Goal: Information Seeking & Learning: Learn about a topic

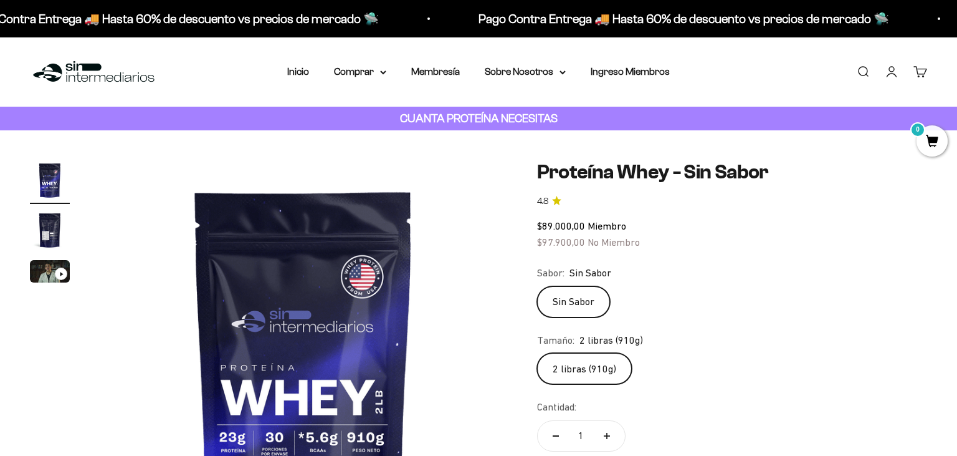
click at [57, 232] on img "Ir al artículo 2" at bounding box center [50, 230] width 40 height 40
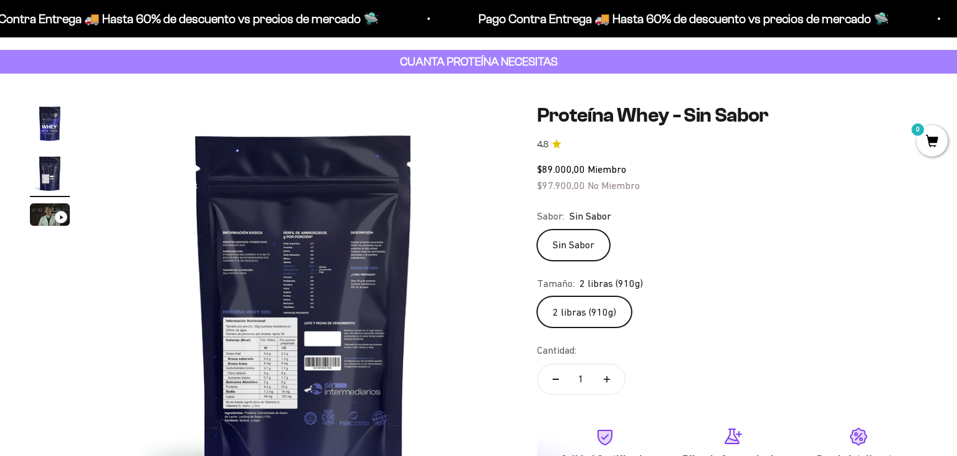
scroll to position [65, 0]
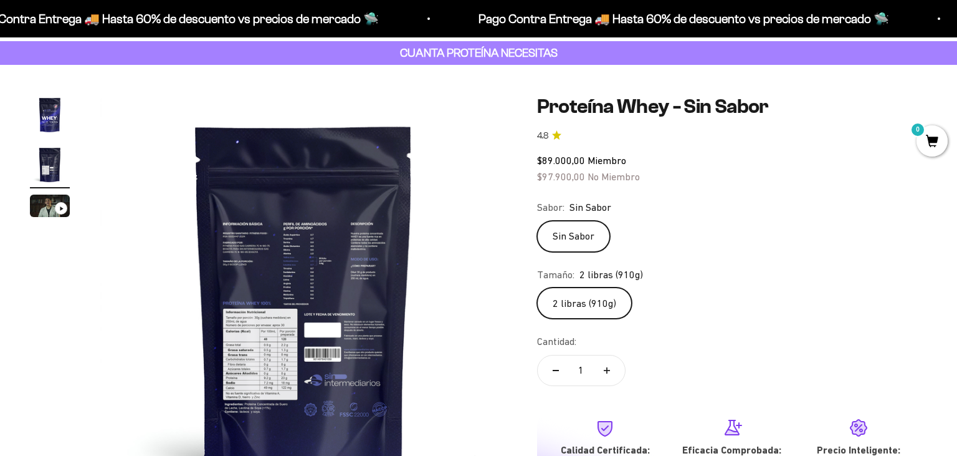
click at [260, 226] on img at bounding box center [304, 299] width 408 height 408
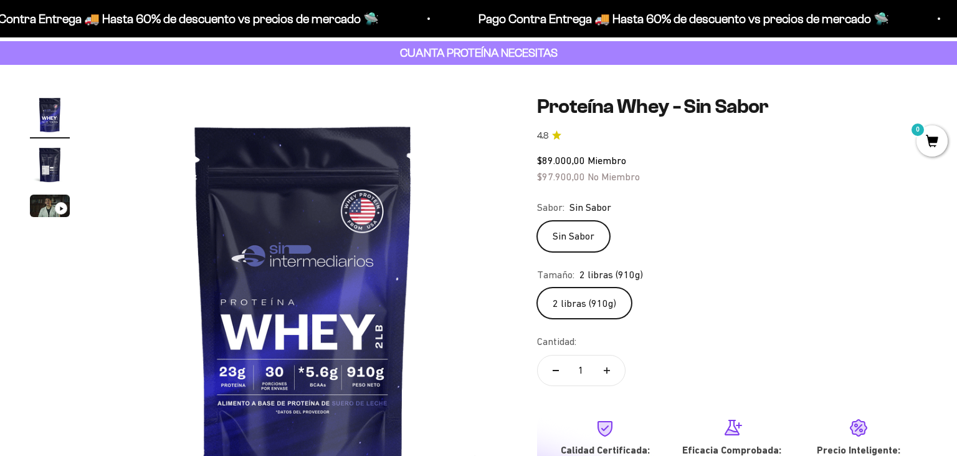
scroll to position [0, 0]
click at [41, 153] on img "Ir al artículo 2" at bounding box center [50, 165] width 40 height 40
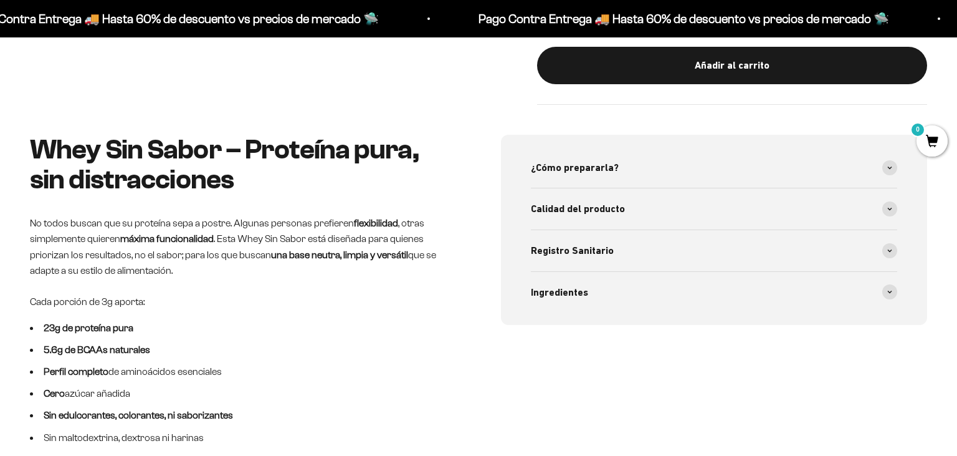
scroll to position [526, 0]
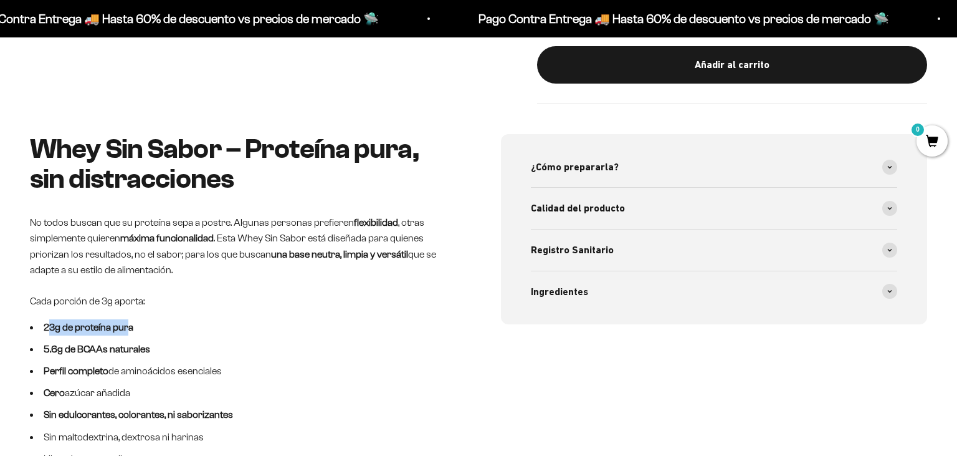
drag, startPoint x: 46, startPoint y: 323, endPoint x: 131, endPoint y: 322, distance: 84.8
click at [131, 322] on strong "23g de proteína pura" at bounding box center [89, 327] width 90 height 11
click at [38, 345] on li "5.6g de BCAAs naturales" at bounding box center [243, 349] width 426 height 16
drag, startPoint x: 47, startPoint y: 345, endPoint x: 93, endPoint y: 338, distance: 46.0
click at [93, 341] on li "5.6g de BCAAs naturales" at bounding box center [243, 349] width 426 height 16
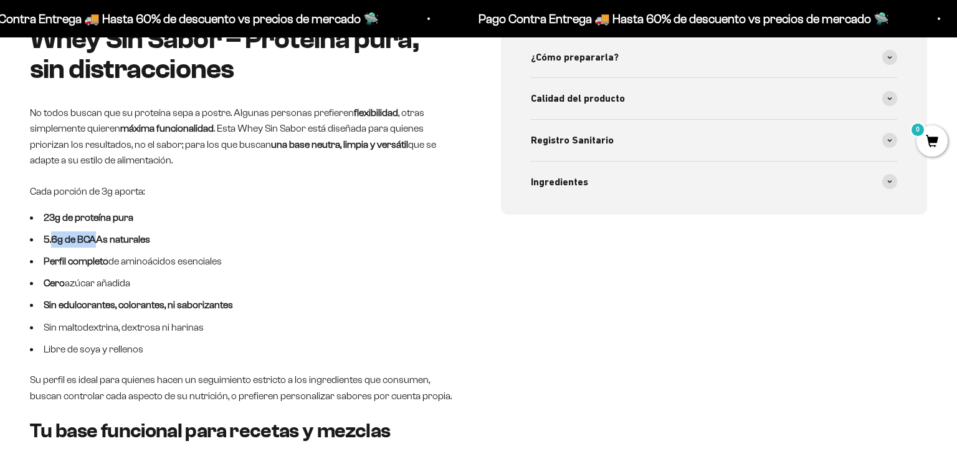
scroll to position [658, 0]
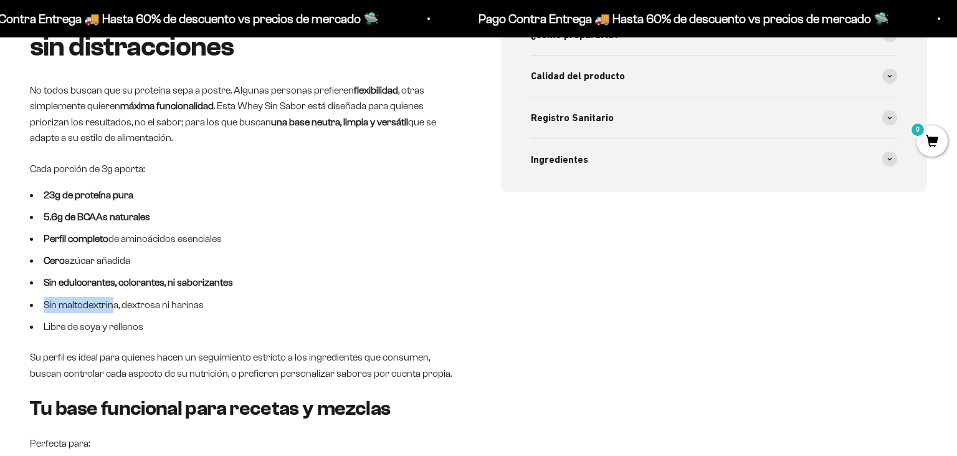
drag, startPoint x: 42, startPoint y: 302, endPoint x: 107, endPoint y: 303, distance: 64.8
click at [107, 303] on li "Sin maltodextrina, dextrosa ni harinas" at bounding box center [243, 305] width 426 height 16
drag, startPoint x: 118, startPoint y: 303, endPoint x: 181, endPoint y: 293, distance: 63.7
click at [181, 293] on ul "23g de proteína pura 5.6g de BCAAs naturales Perfil completo de aminoácidos ese…" at bounding box center [243, 261] width 426 height 148
drag, startPoint x: 52, startPoint y: 277, endPoint x: 212, endPoint y: 279, distance: 160.8
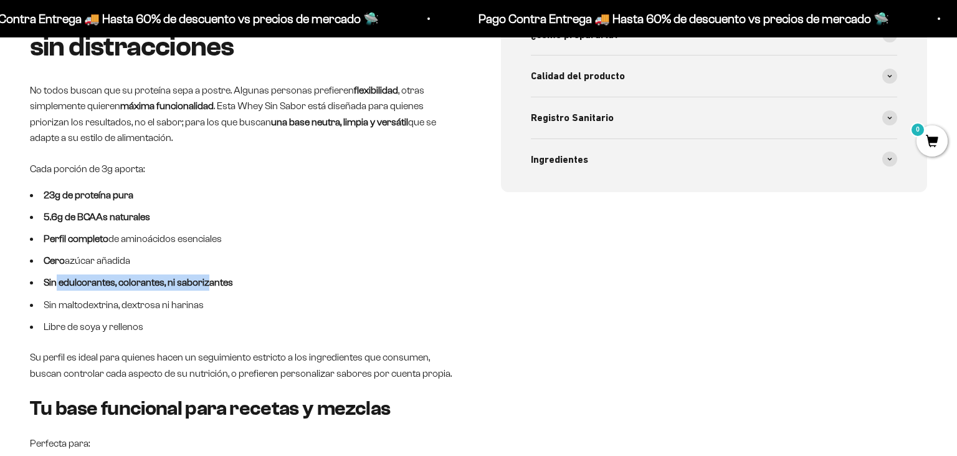
click at [212, 279] on strong "Sin edulcorantes, colorantes, ni saborizantes" at bounding box center [138, 282] width 189 height 11
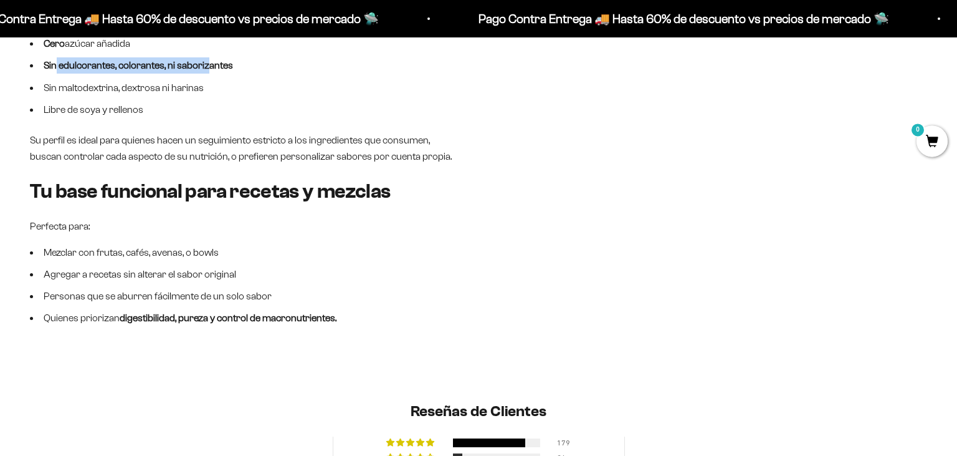
scroll to position [921, 0]
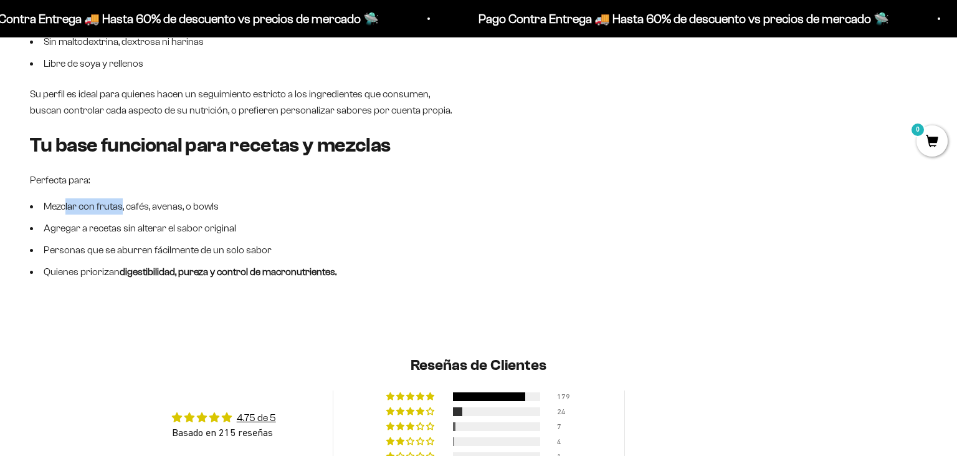
drag, startPoint x: 64, startPoint y: 204, endPoint x: 118, endPoint y: 206, distance: 54.9
click at [118, 206] on li "Mezclar con frutas, cafés, avenas, o bowls" at bounding box center [243, 206] width 426 height 16
drag, startPoint x: 161, startPoint y: 211, endPoint x: 186, endPoint y: 211, distance: 24.3
click at [186, 211] on li "Mezclar con frutas, cafés, avenas, o bowls" at bounding box center [243, 206] width 426 height 16
click at [212, 209] on li "Mezclar con frutas, cafés, avenas, o bowls" at bounding box center [243, 206] width 426 height 16
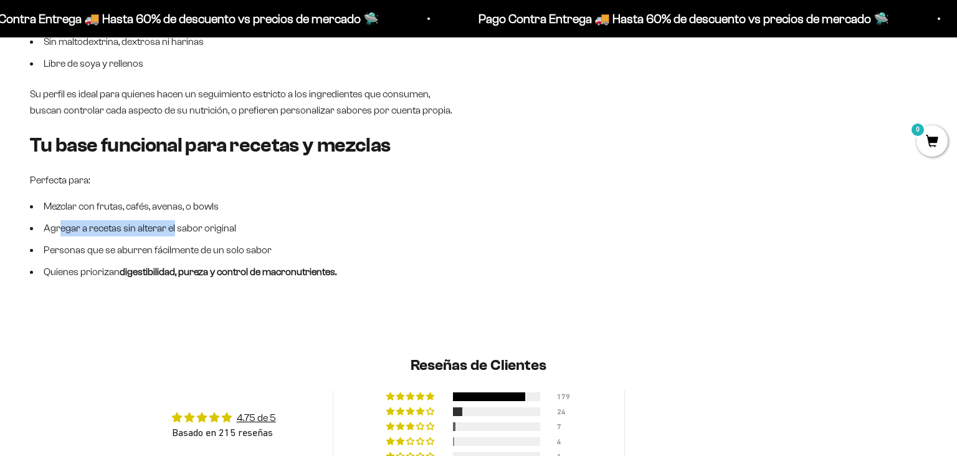
drag, startPoint x: 58, startPoint y: 227, endPoint x: 169, endPoint y: 228, distance: 111.5
click at [169, 228] on li "Agregar a recetas sin alterar el sabor original" at bounding box center [243, 228] width 426 height 16
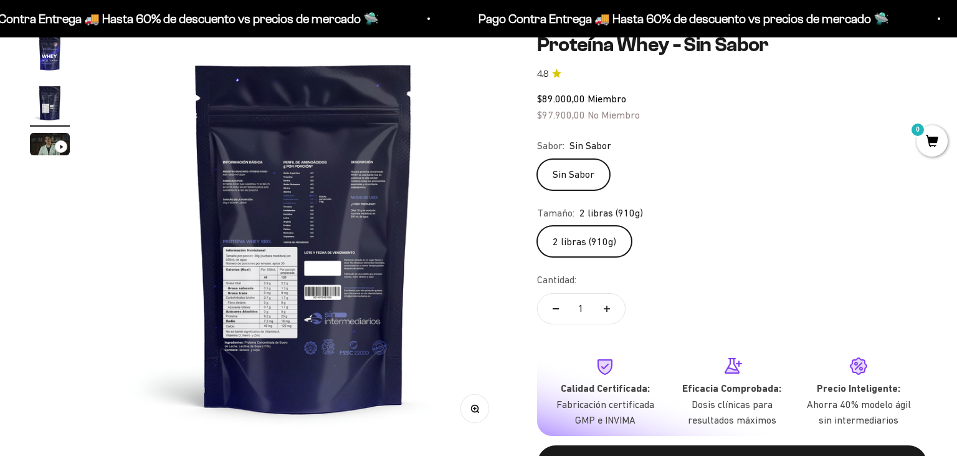
scroll to position [0, 0]
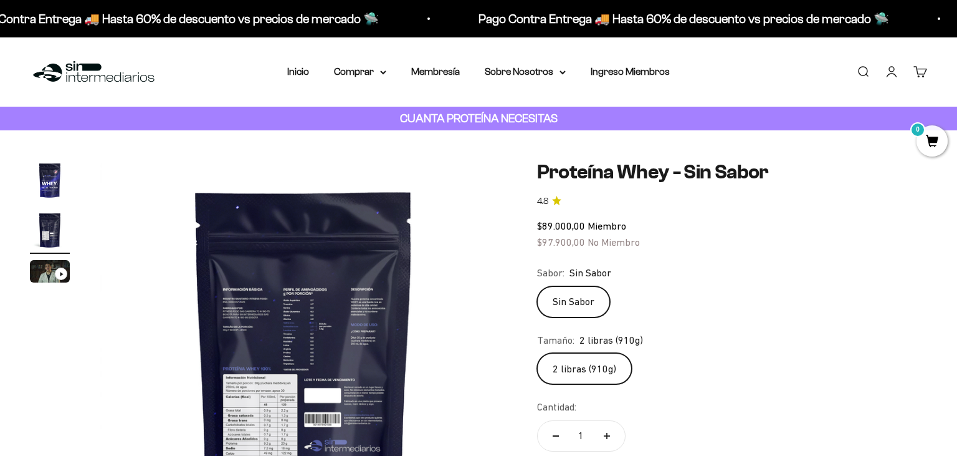
click at [345, 269] on img at bounding box center [304, 364] width 408 height 408
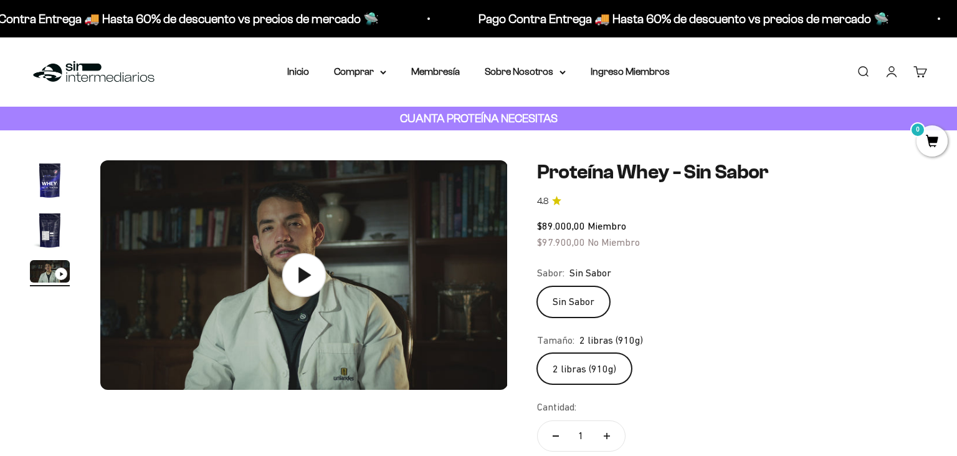
scroll to position [0, 844]
click at [54, 226] on img "Ir al artículo 2" at bounding box center [50, 230] width 40 height 40
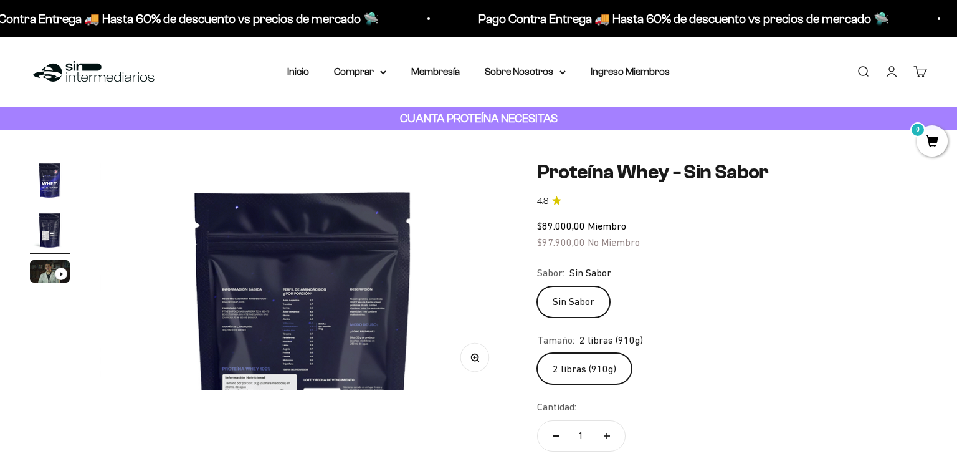
scroll to position [0, 422]
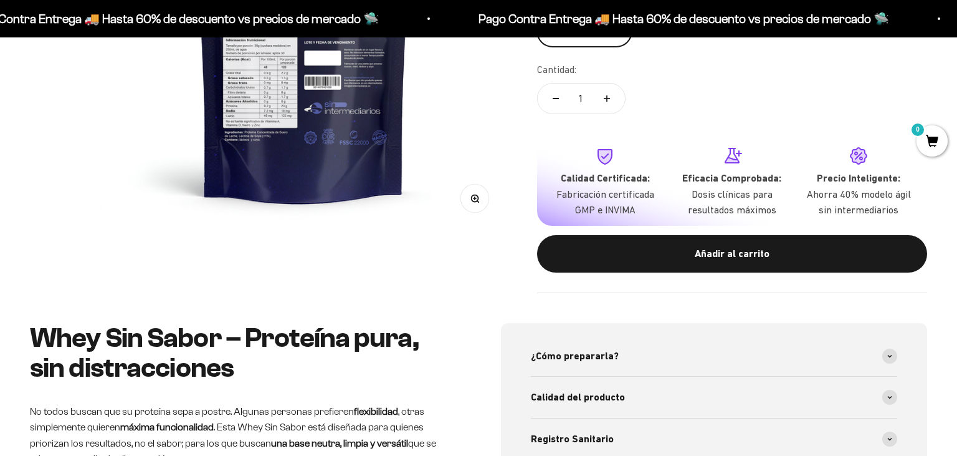
click at [472, 191] on button "Zoom" at bounding box center [475, 198] width 28 height 28
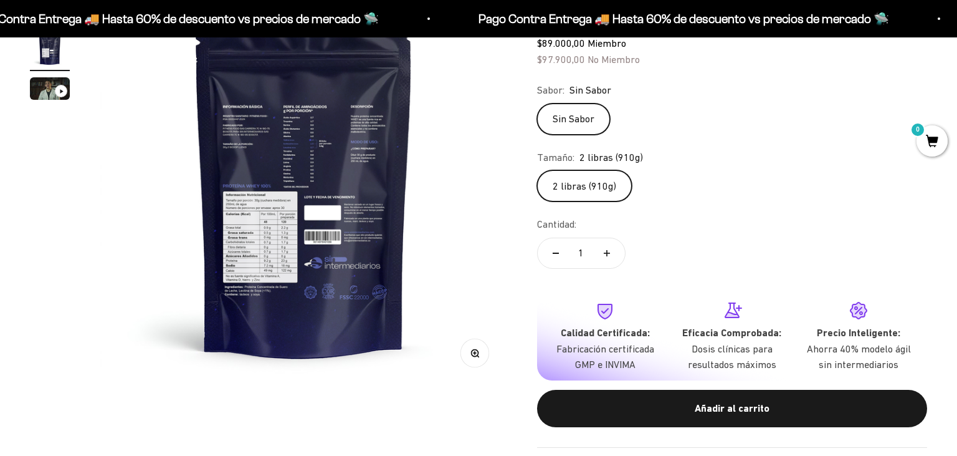
scroll to position [168, 0]
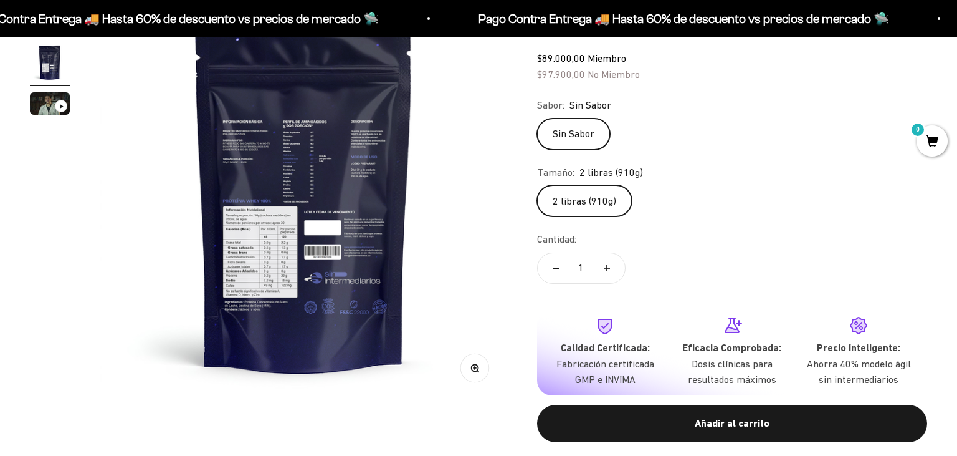
click at [475, 369] on icon "button" at bounding box center [474, 367] width 9 height 9
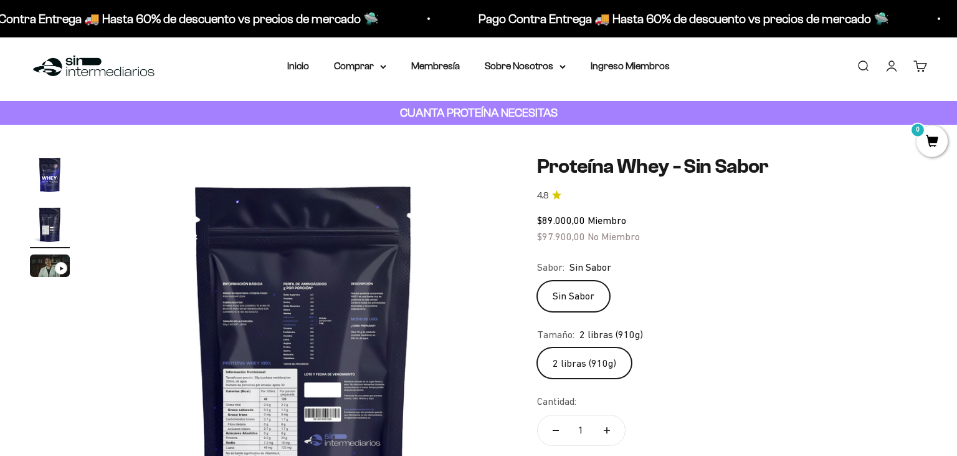
scroll to position [0, 0]
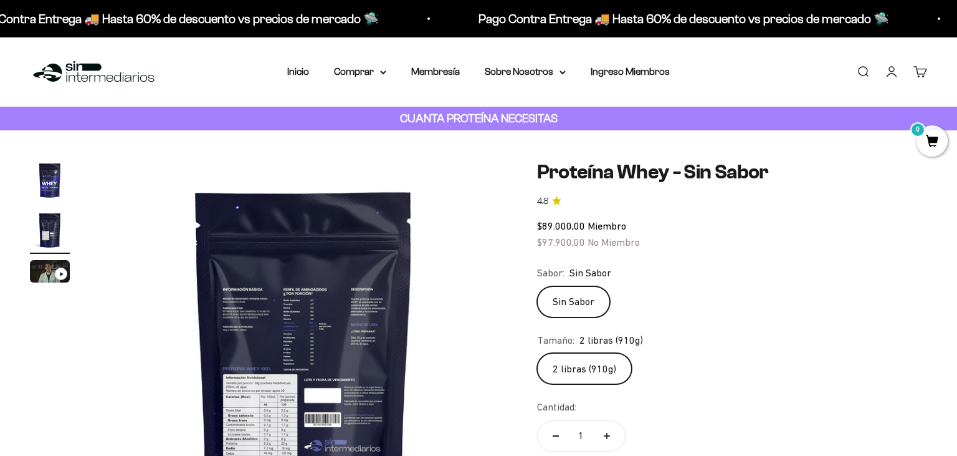
click at [42, 270] on img "Ir al artículo 3" at bounding box center [50, 271] width 40 height 22
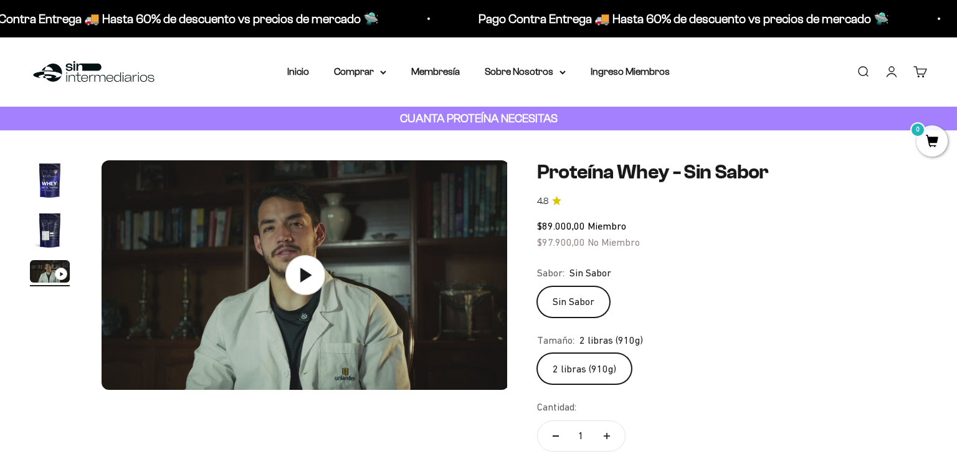
scroll to position [0, 844]
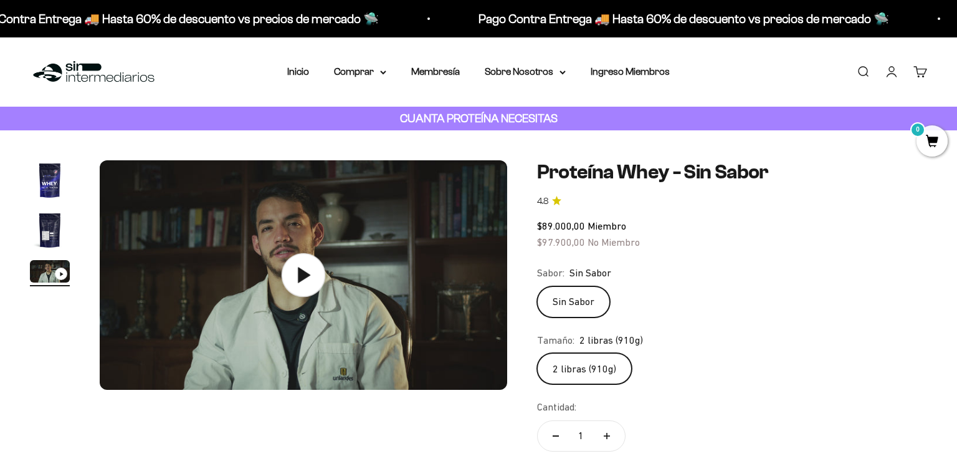
click at [302, 276] on icon at bounding box center [304, 275] width 12 height 16
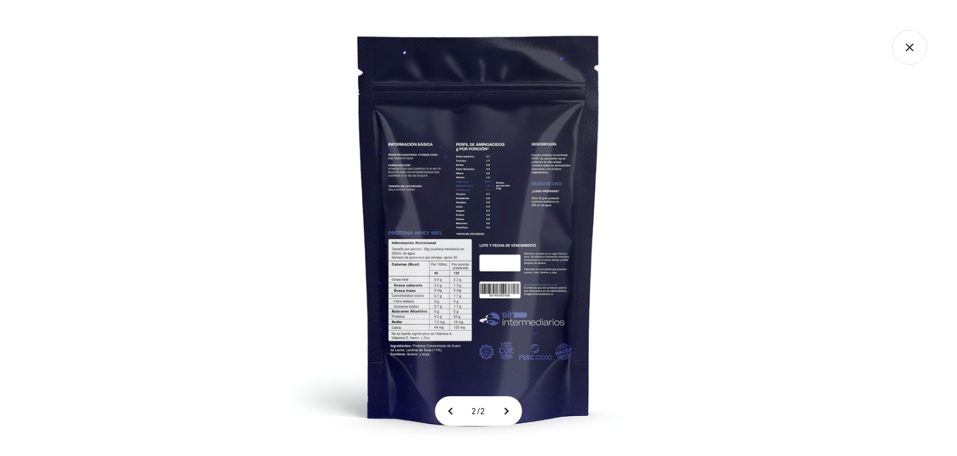
click at [911, 47] on icon "Cerrar galería" at bounding box center [909, 47] width 35 height 35
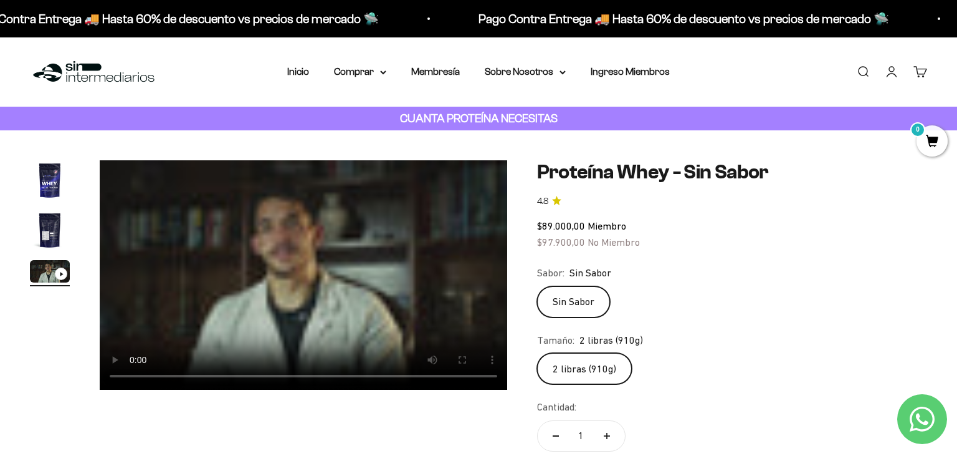
click at [335, 416] on div "Zoom Ir al artículo 1 Ir al artículo 2 Ir al artículo 3 Proteína Whey - Sin Sab…" at bounding box center [478, 395] width 897 height 470
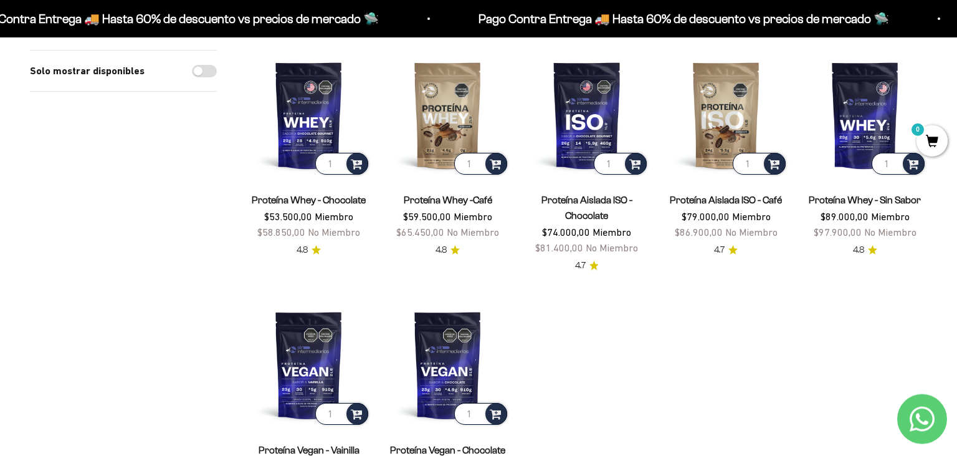
scroll to position [394, 0]
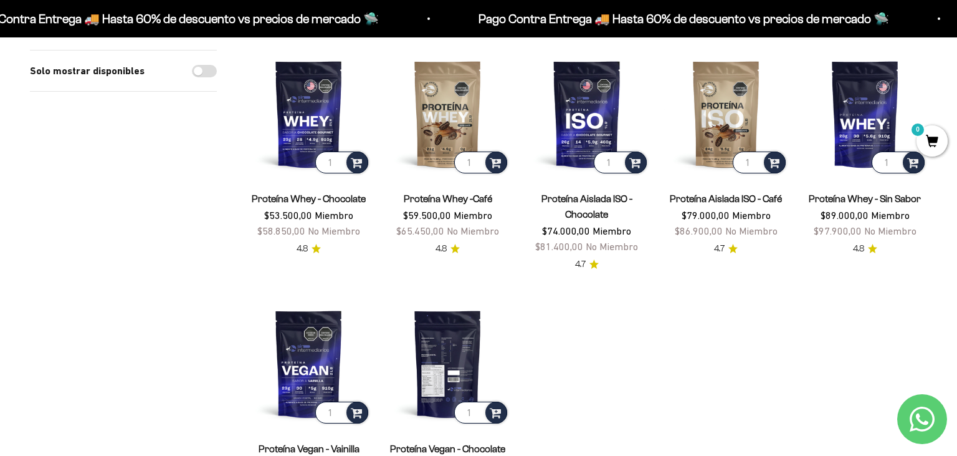
click at [446, 370] on img at bounding box center [448, 363] width 124 height 124
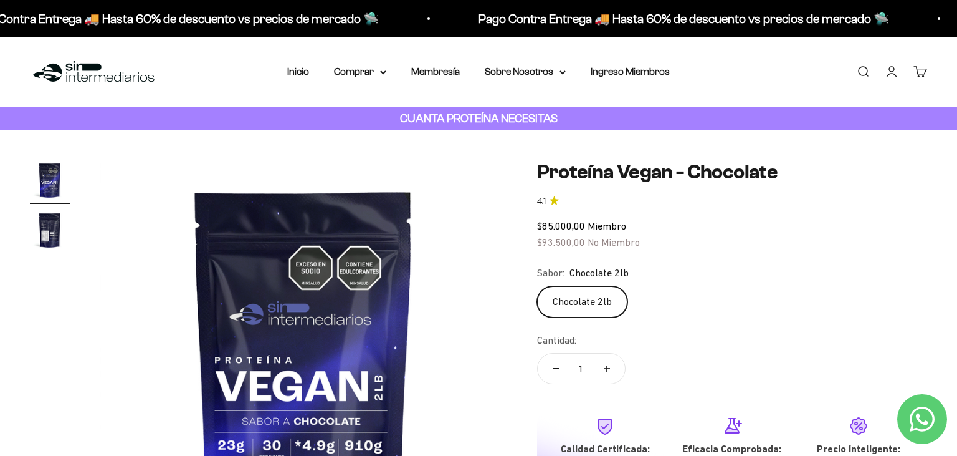
click at [42, 222] on img "Ir al artículo 2" at bounding box center [50, 230] width 40 height 40
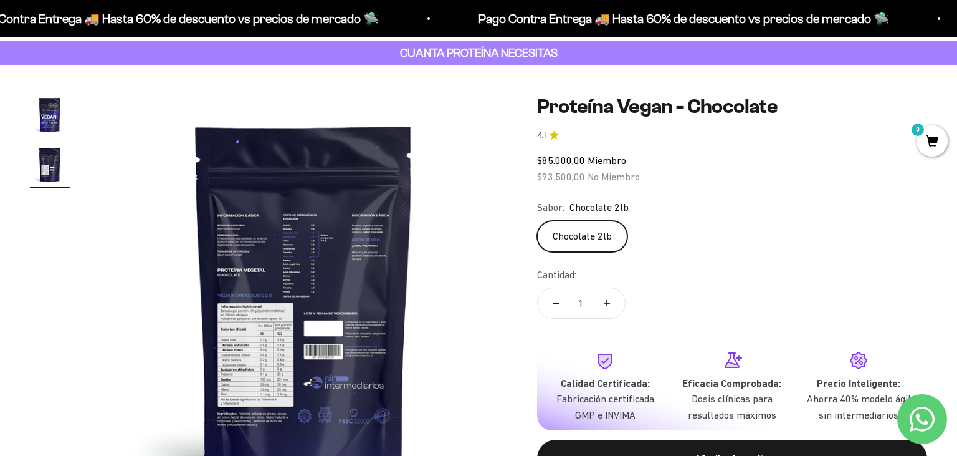
scroll to position [131, 0]
